Goal: Communication & Community: Answer question/provide support

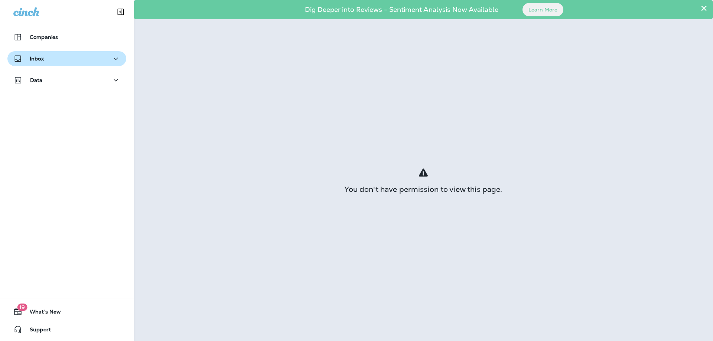
click at [54, 56] on div "Inbox" at bounding box center [66, 58] width 107 height 9
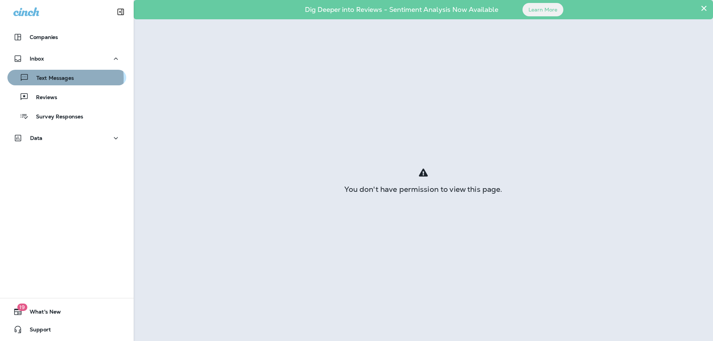
click at [58, 78] on p "Text Messages" at bounding box center [51, 78] width 45 height 7
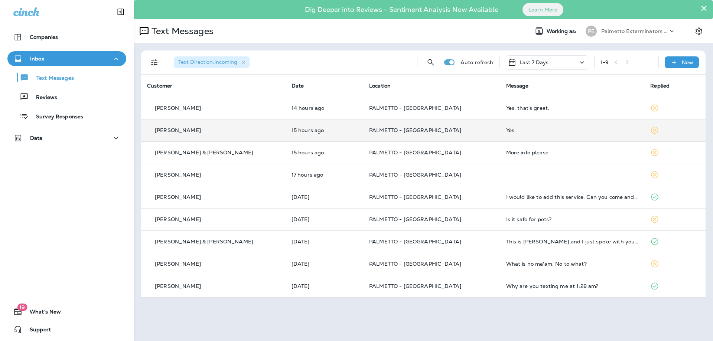
click at [341, 139] on td "15 hours ago" at bounding box center [325, 130] width 78 height 22
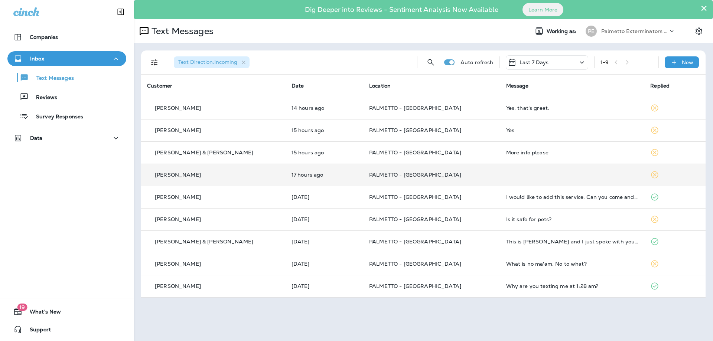
drag, startPoint x: 341, startPoint y: 139, endPoint x: 247, endPoint y: 166, distance: 98.2
click at [247, 166] on td "[PERSON_NAME]" at bounding box center [213, 175] width 144 height 22
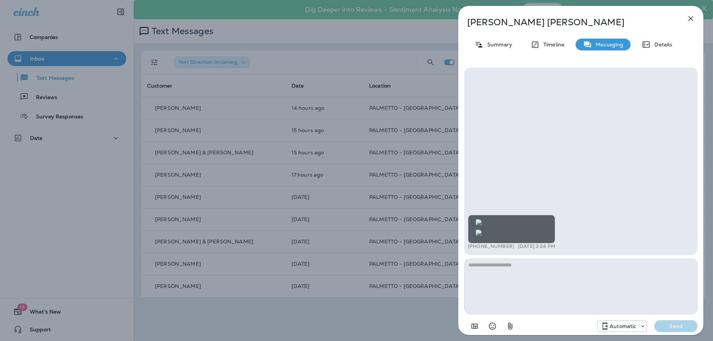
click at [227, 147] on div "[PERSON_NAME] Summary Timeline Messaging Details +1 (864) 787-9759 [DATE] 2:34 …" at bounding box center [356, 170] width 713 height 341
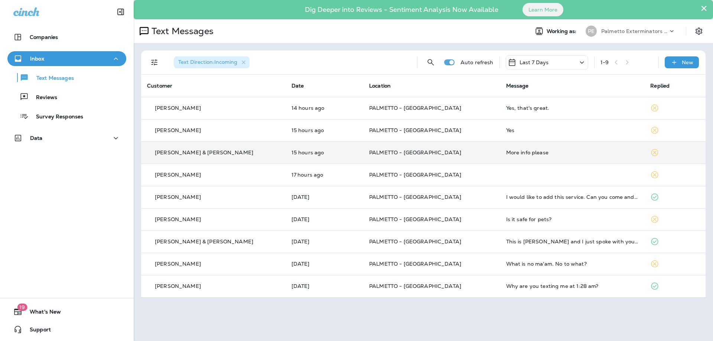
click at [227, 153] on div "[PERSON_NAME] & [PERSON_NAME]" at bounding box center [213, 153] width 133 height 8
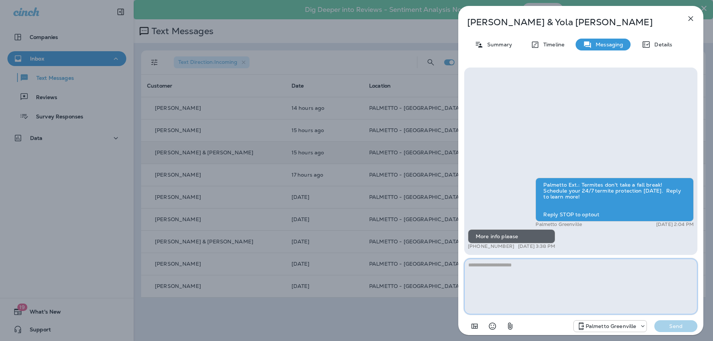
drag, startPoint x: 495, startPoint y: 261, endPoint x: 508, endPoint y: 261, distance: 12.6
click at [495, 261] on textarea at bounding box center [580, 287] width 233 height 56
type textarea "**********"
click at [293, 95] on div "**********" at bounding box center [356, 170] width 713 height 341
